Goal: Information Seeking & Learning: Learn about a topic

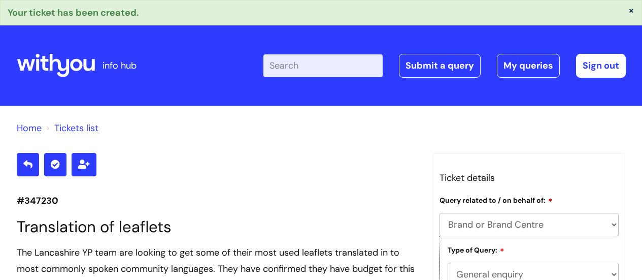
select select "Brand or Brand Centre"
select select "General enquiry"
click at [45, 65] on icon at bounding box center [44, 63] width 8 height 15
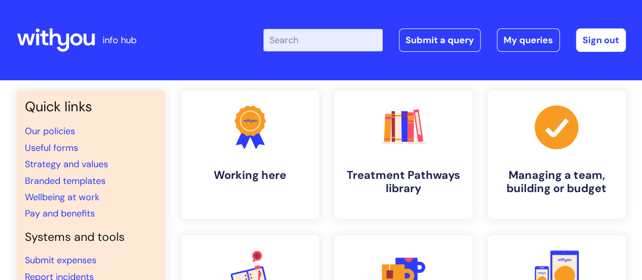
click at [313, 42] on input "Enter your search term here..." at bounding box center [322, 40] width 119 height 22
type input "s"
type input "social media"
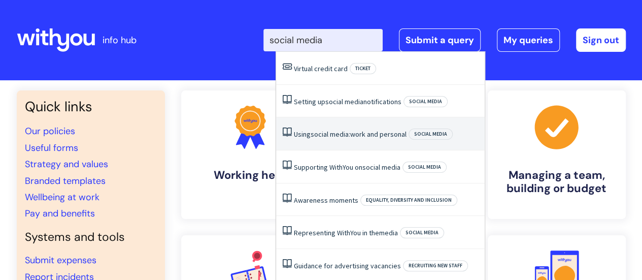
click at [343, 132] on span "media:" at bounding box center [340, 133] width 20 height 9
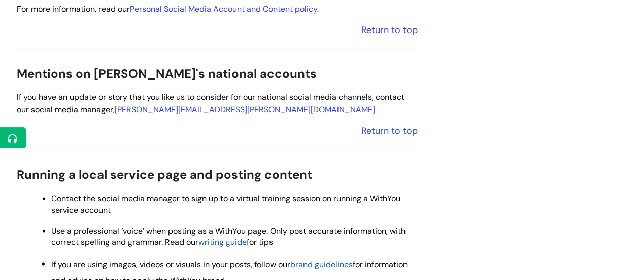
scroll to position [881, 0]
